Goal: Navigation & Orientation: Understand site structure

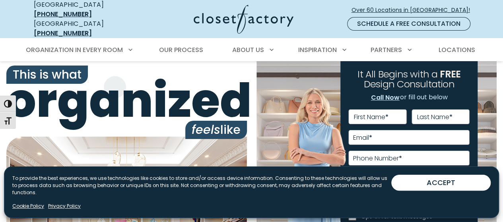
scroll to position [80, 0]
click at [455, 45] on span "Locations" at bounding box center [456, 49] width 37 height 9
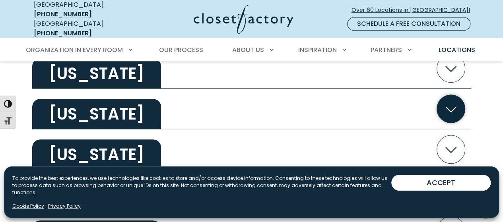
scroll to position [278, 0]
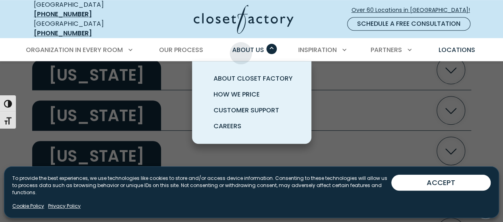
click at [239, 45] on span "About Us" at bounding box center [248, 49] width 32 height 9
click at [242, 74] on span "About Closet Factory" at bounding box center [253, 78] width 79 height 9
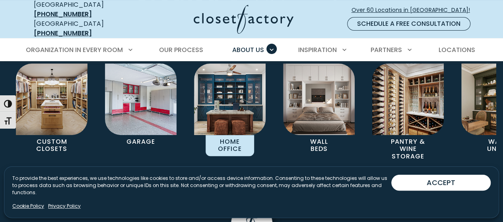
scroll to position [1671, 0]
